Goal: Use online tool/utility: Utilize a website feature to perform a specific function

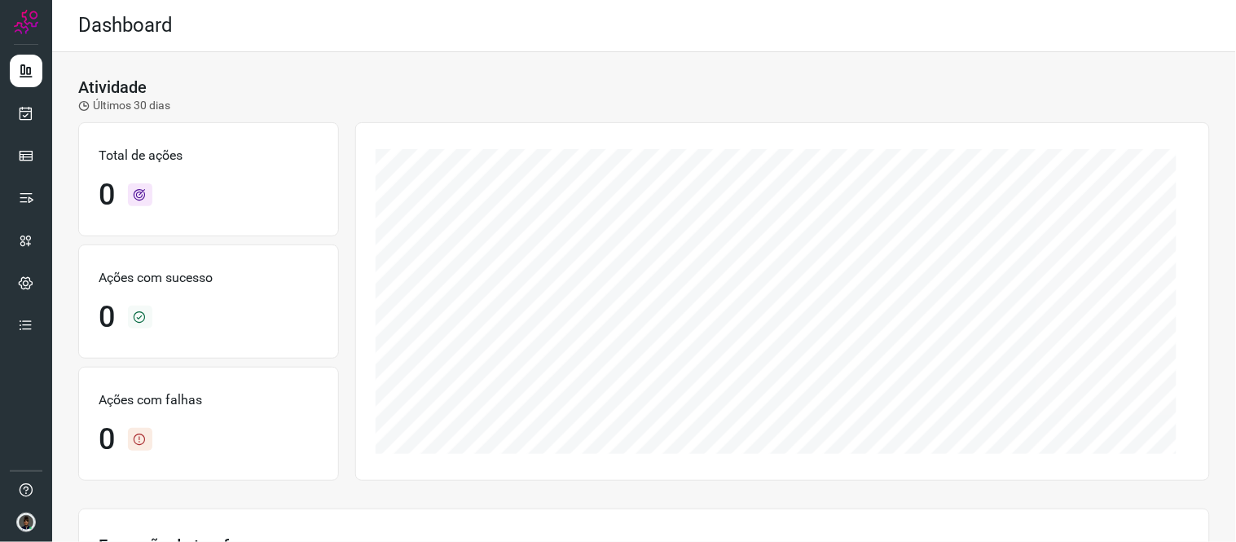
click at [38, 90] on ul at bounding box center [26, 203] width 33 height 297
click at [30, 116] on icon at bounding box center [26, 113] width 17 height 16
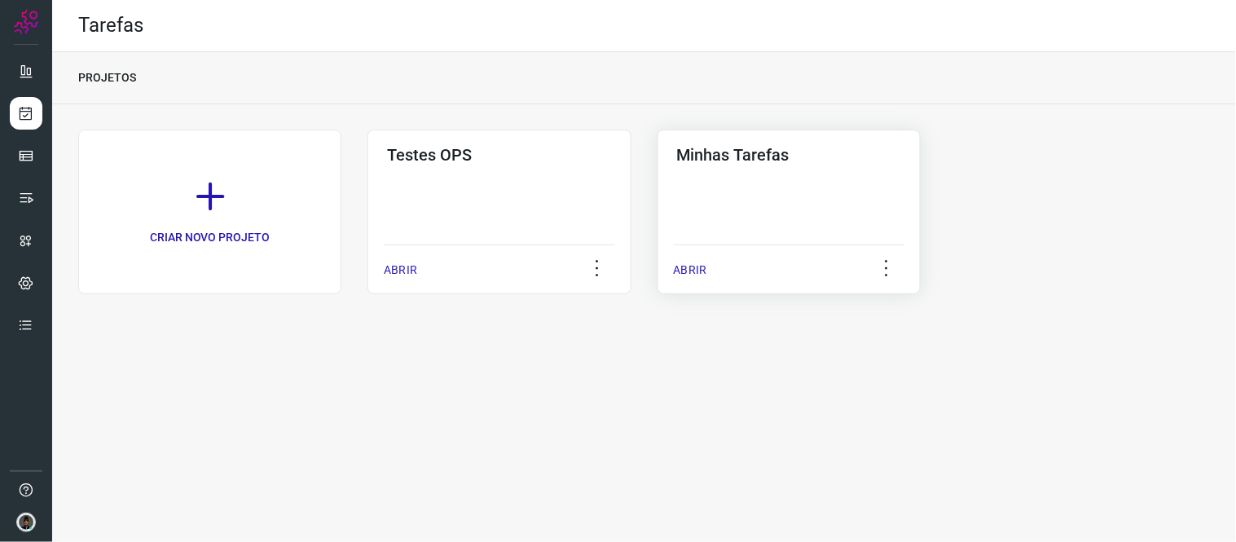
click at [677, 190] on div "Minhas Tarefas ABRIR" at bounding box center [788, 212] width 263 height 165
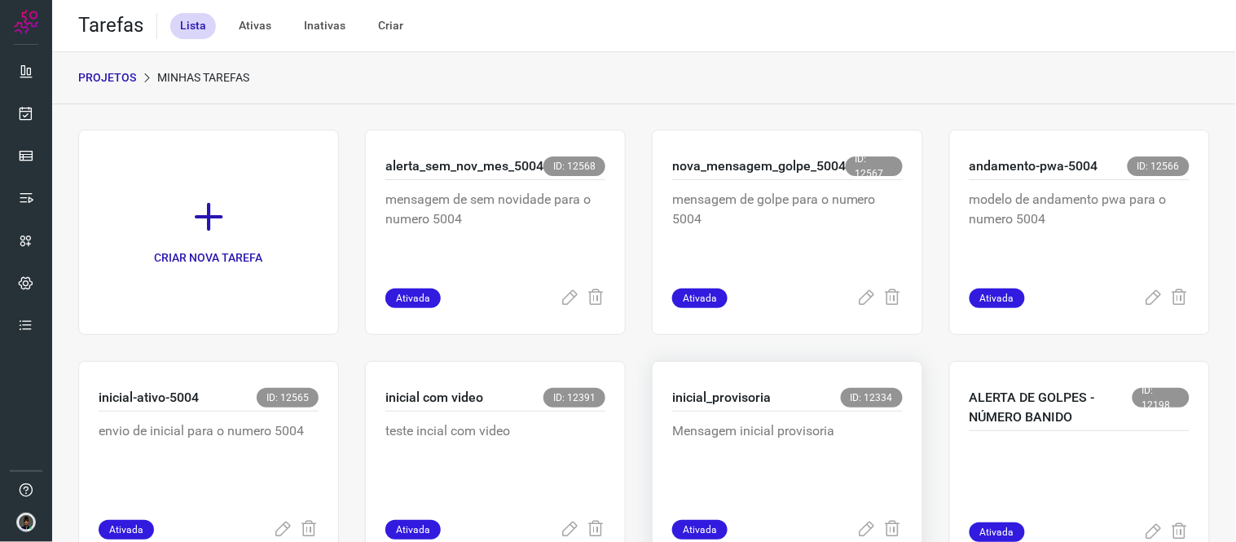
click at [751, 409] on div "inicial_provisoria ID: 12334" at bounding box center [787, 400] width 231 height 24
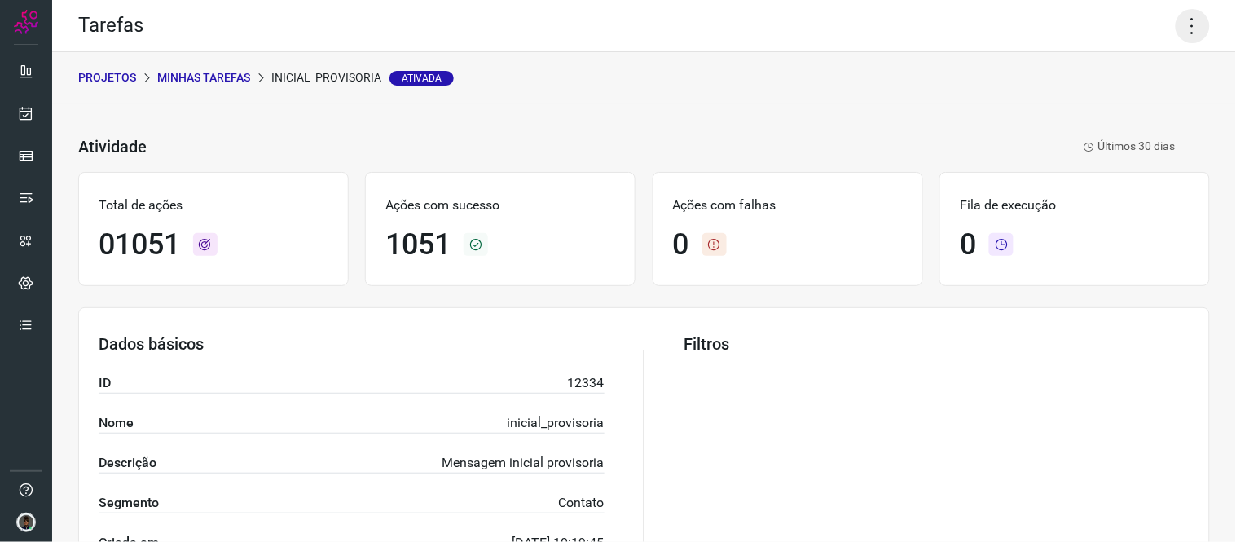
click at [1184, 31] on icon at bounding box center [1193, 26] width 34 height 34
click at [1093, 103] on li "Executar" at bounding box center [1122, 106] width 148 height 26
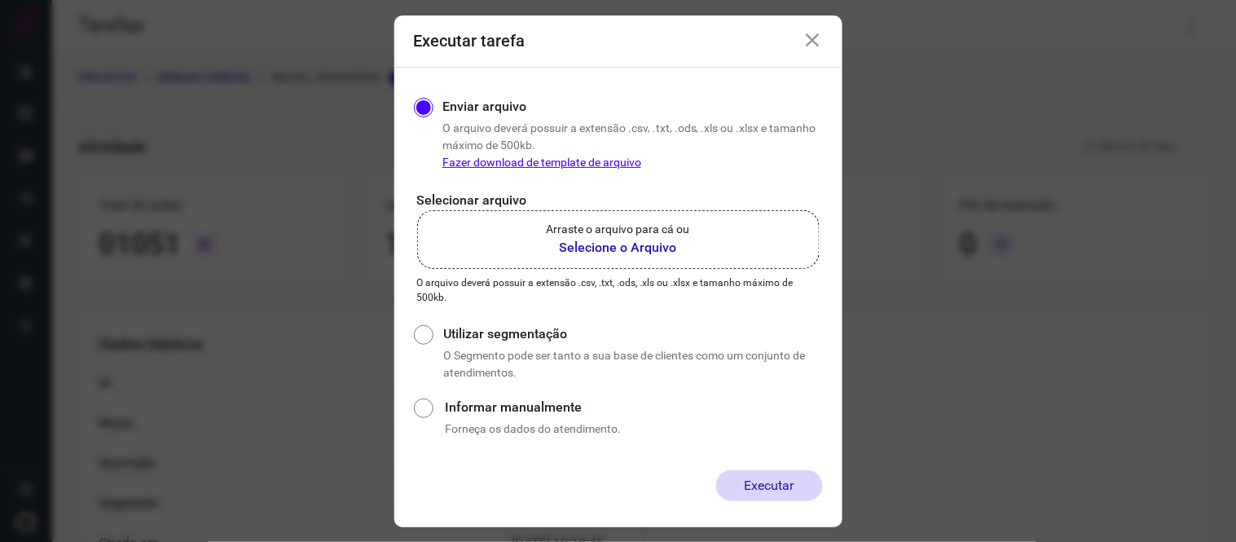
click at [595, 233] on p "Arraste o arquivo para cá ou" at bounding box center [618, 229] width 143 height 17
click at [0, 0] on input "Arraste o arquivo para cá ou Selecione o Arquivo" at bounding box center [0, 0] width 0 height 0
click at [633, 237] on p "Arraste o arquivo para cá ou" at bounding box center [618, 229] width 143 height 17
click at [0, 0] on input "Arraste o arquivo para cá ou Selecione o Arquivo" at bounding box center [0, 0] width 0 height 0
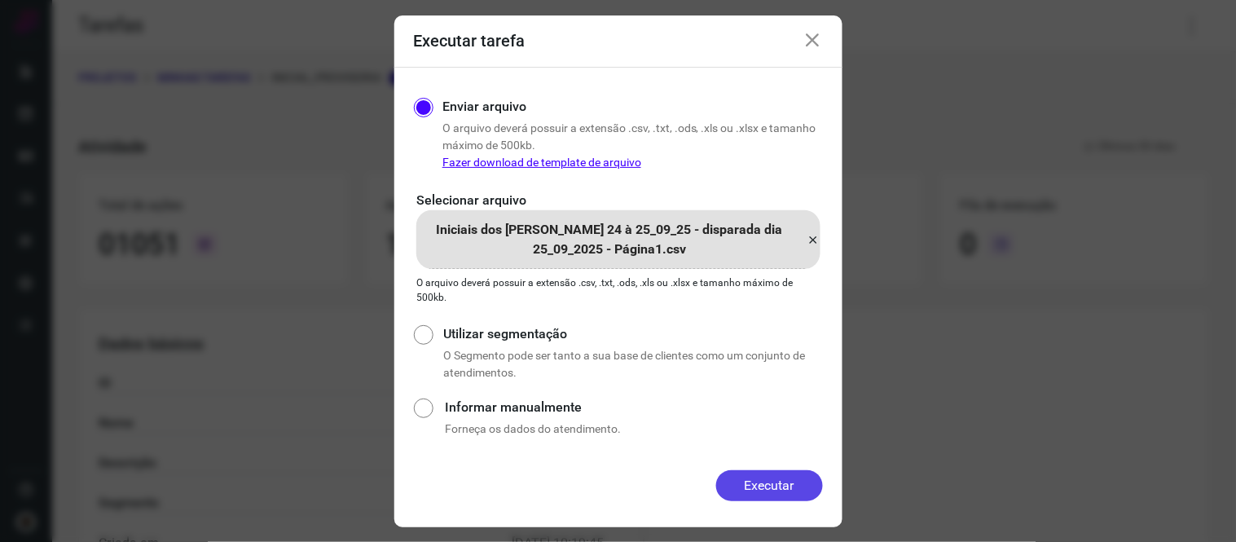
click at [777, 486] on button "Executar" at bounding box center [769, 485] width 107 height 31
